Goal: Navigation & Orientation: Find specific page/section

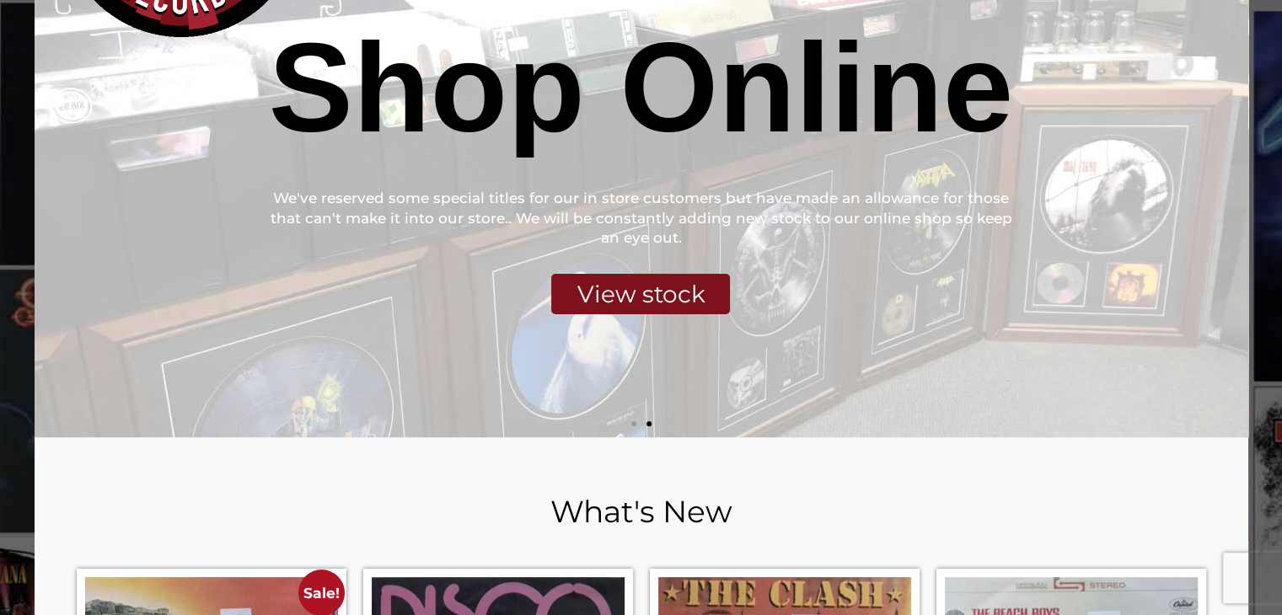
scroll to position [253, 0]
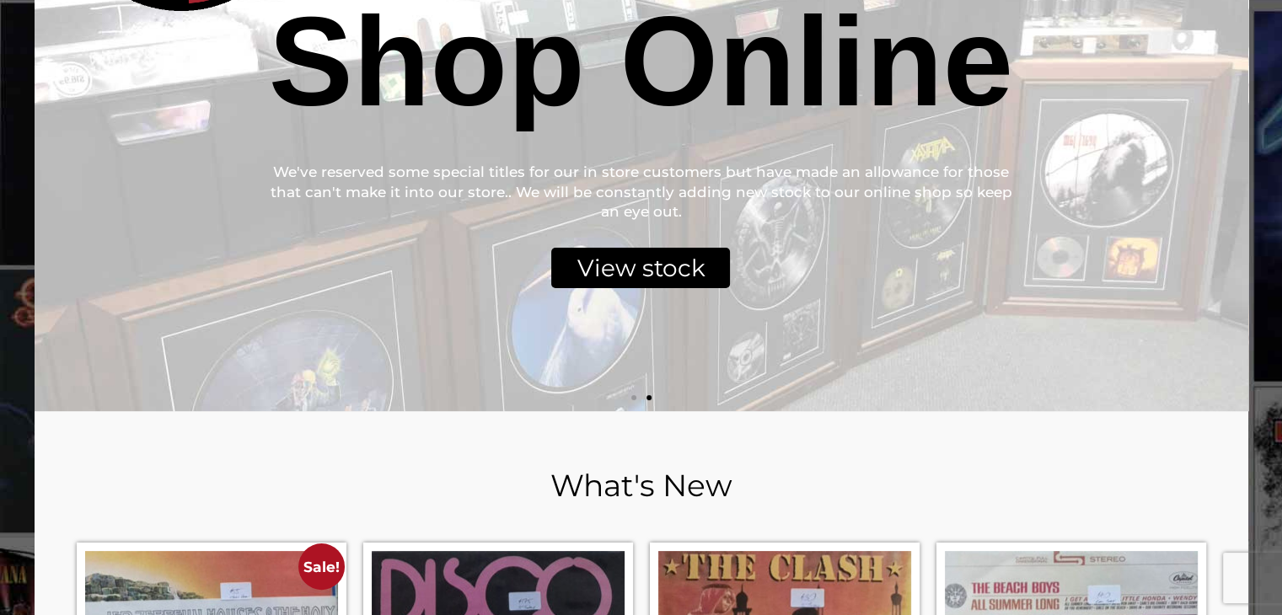
click at [652, 263] on div "View stock" at bounding box center [640, 268] width 179 height 40
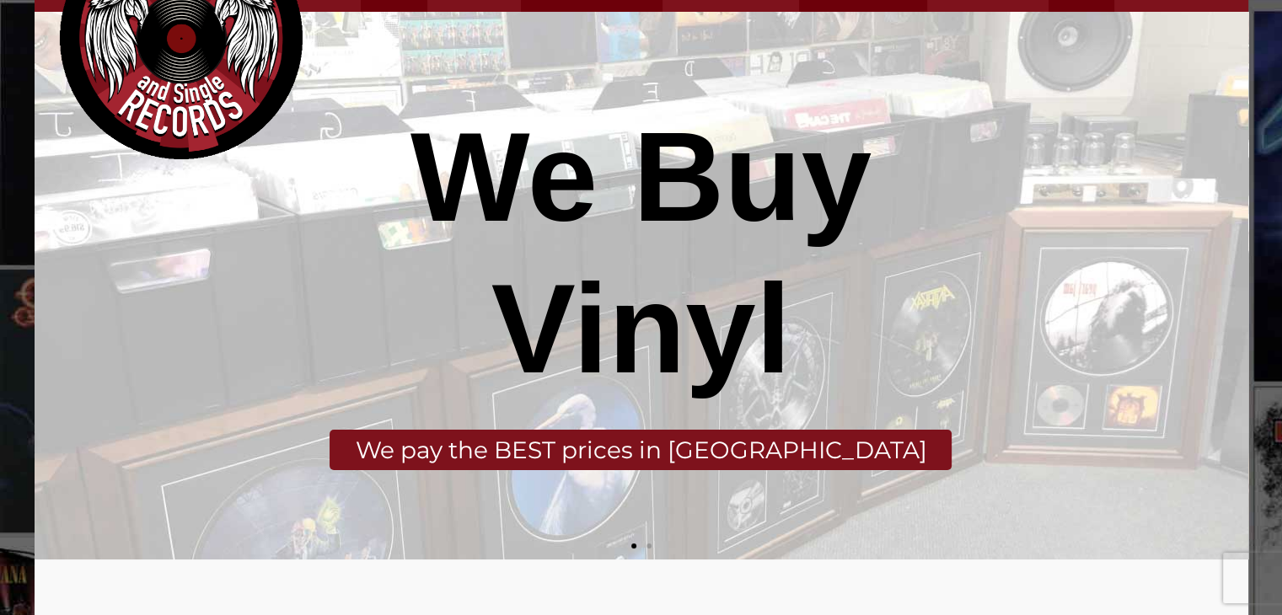
scroll to position [0, 0]
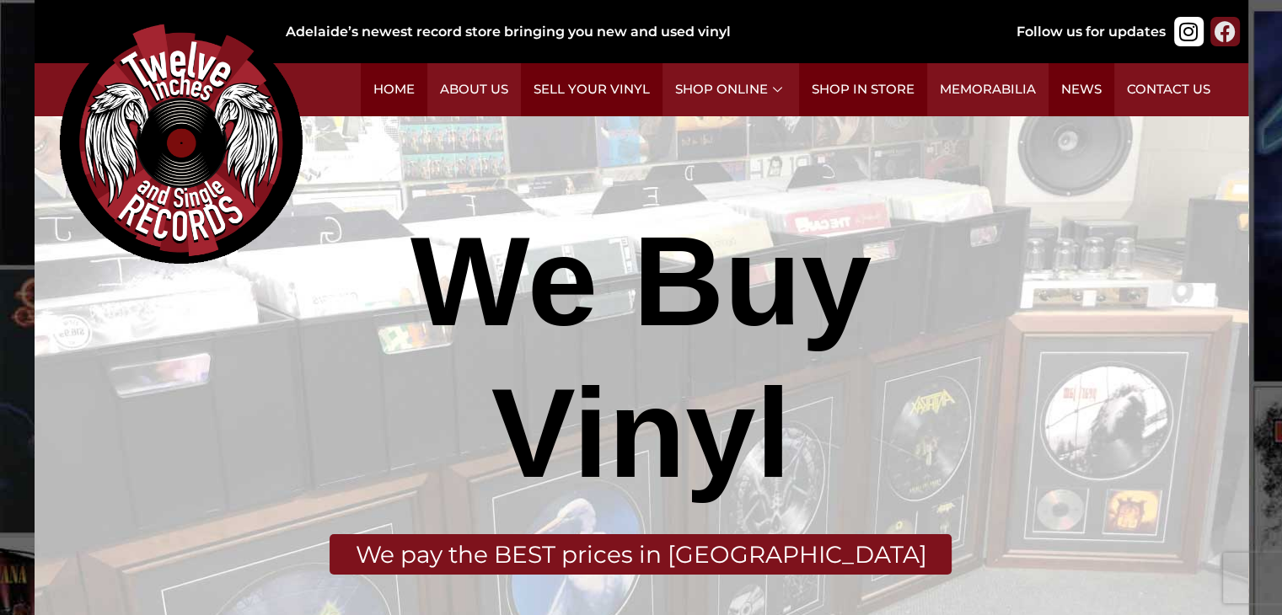
click at [1227, 27] on icon at bounding box center [1224, 31] width 21 height 21
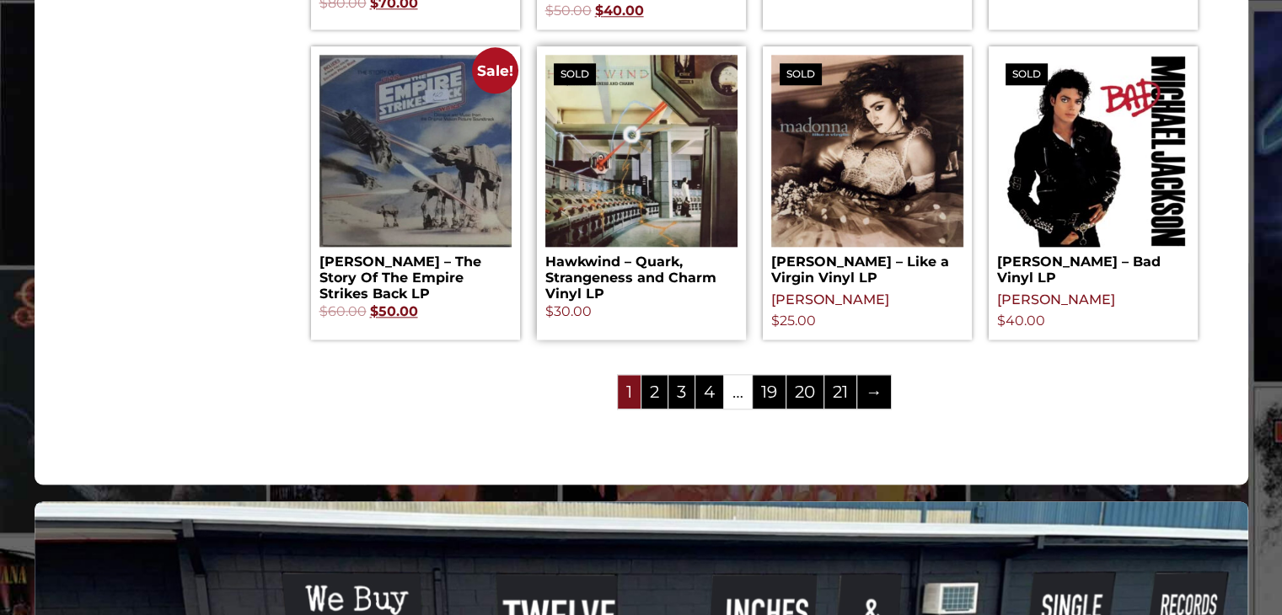
scroll to position [1938, 0]
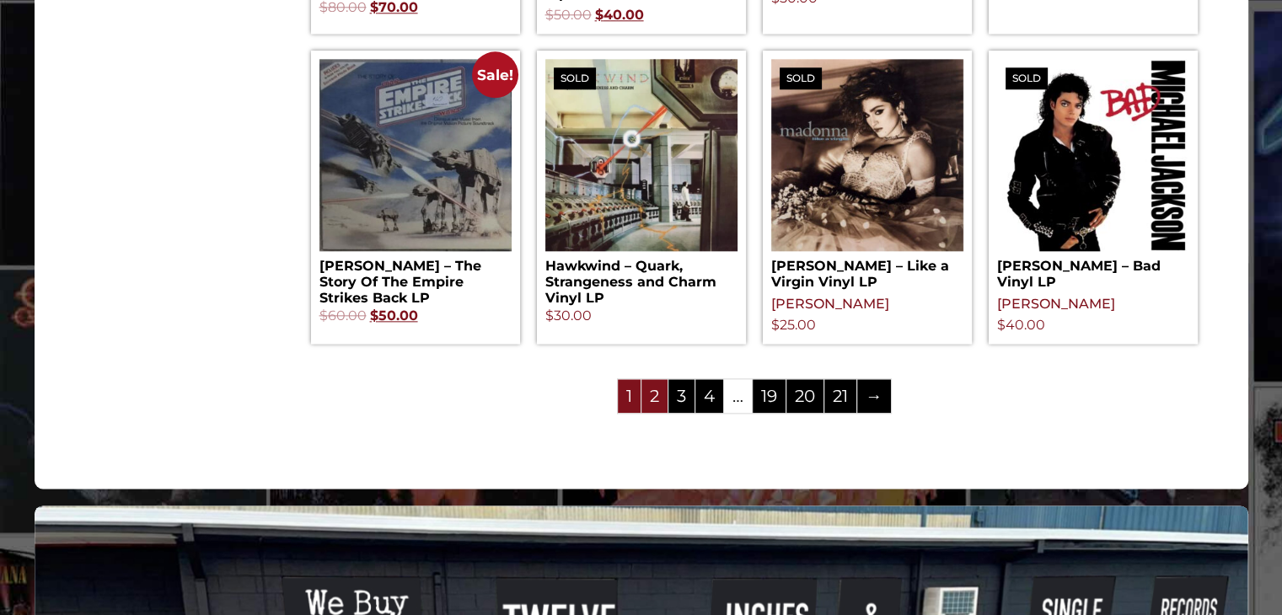
click at [657, 397] on link "2" at bounding box center [654, 396] width 26 height 34
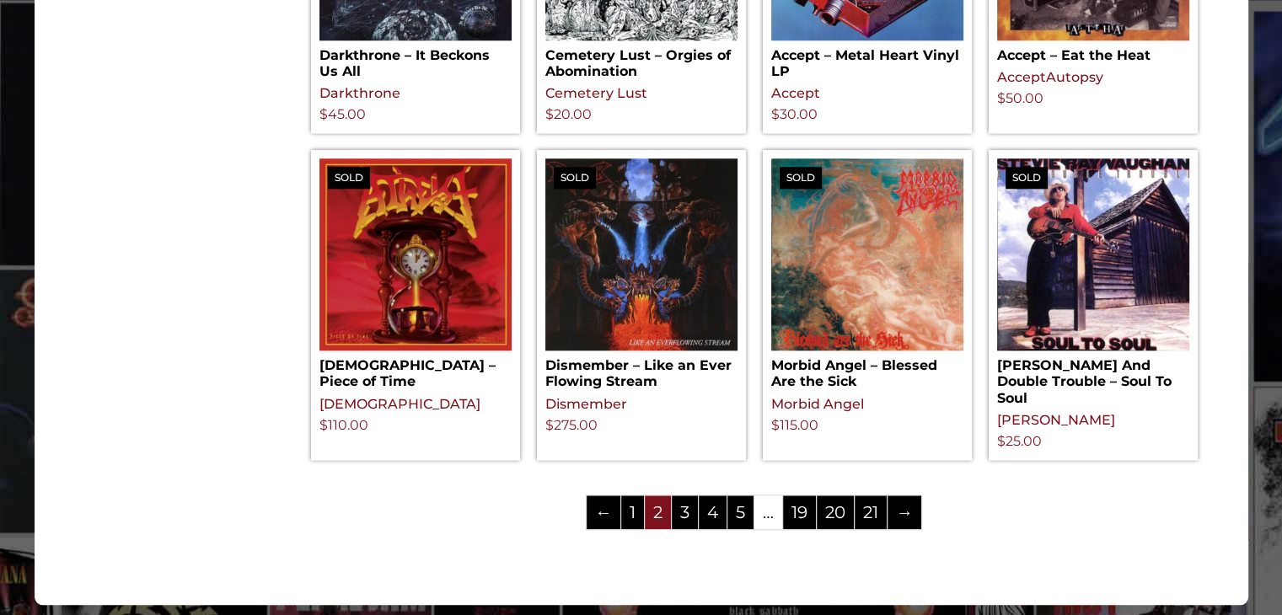
scroll to position [1769, 0]
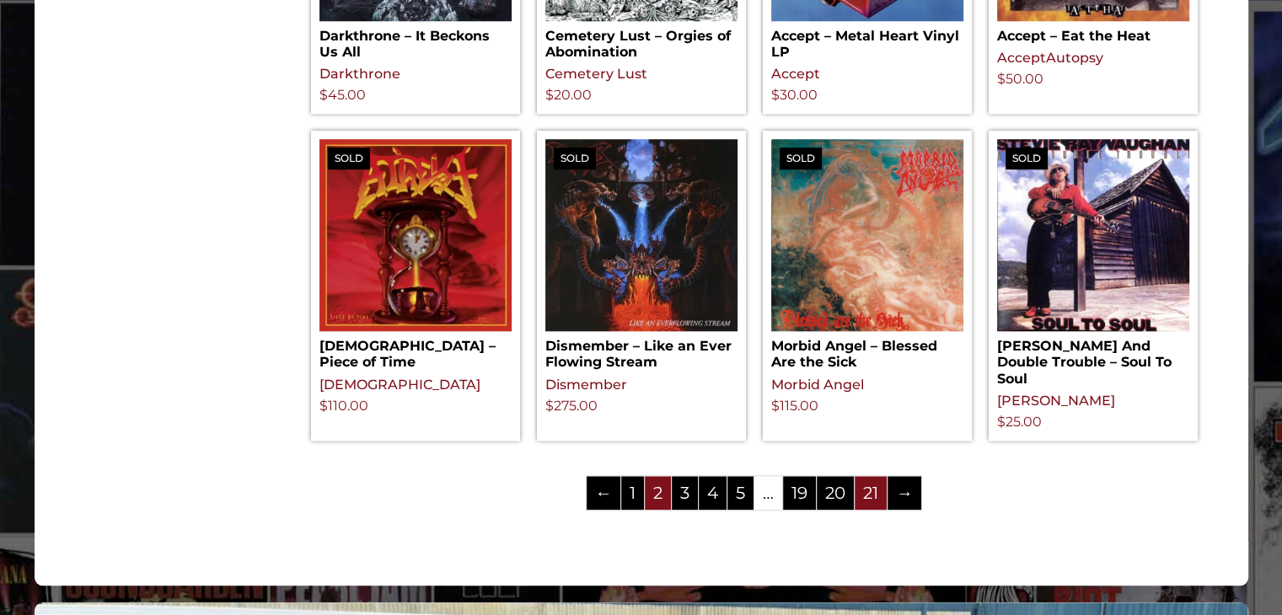
click at [875, 504] on link "21" at bounding box center [870, 493] width 32 height 34
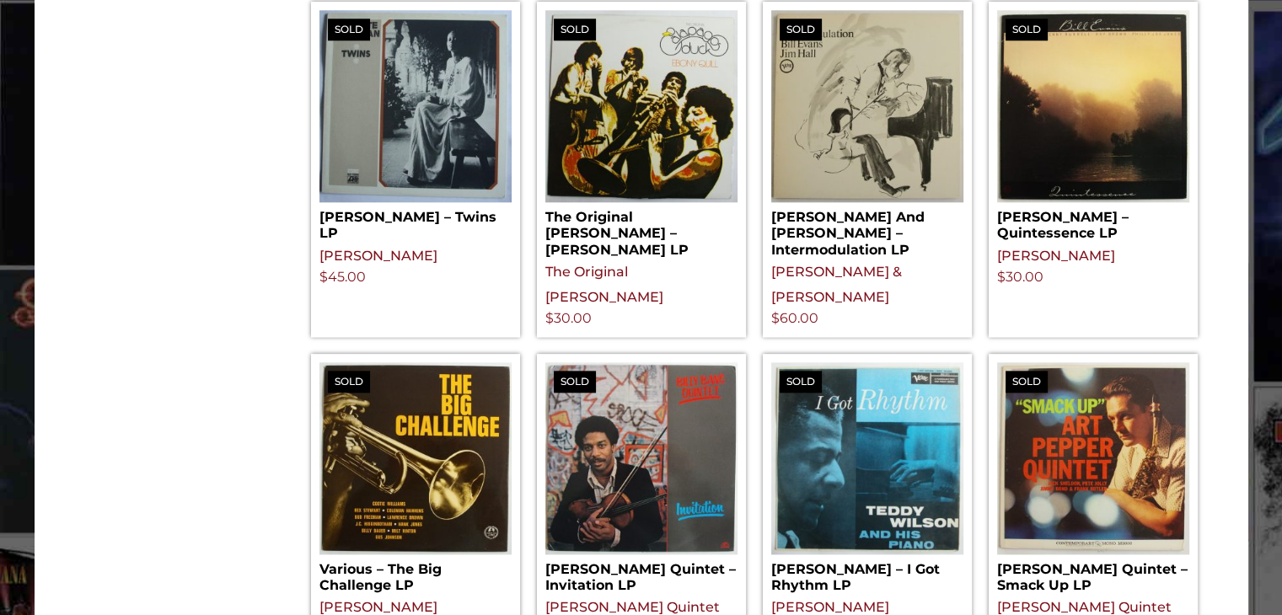
scroll to position [1854, 0]
